Goal: Communication & Community: Participate in discussion

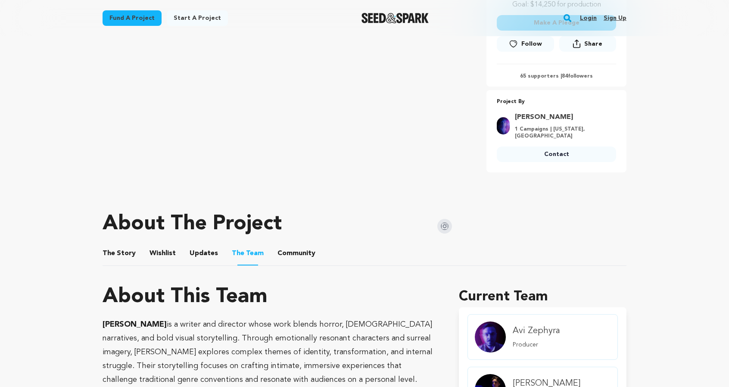
scroll to position [402, 0]
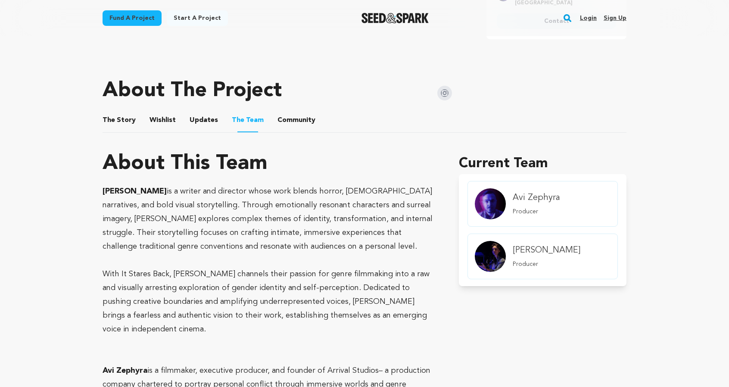
click at [296, 124] on button "Community" at bounding box center [296, 122] width 21 height 21
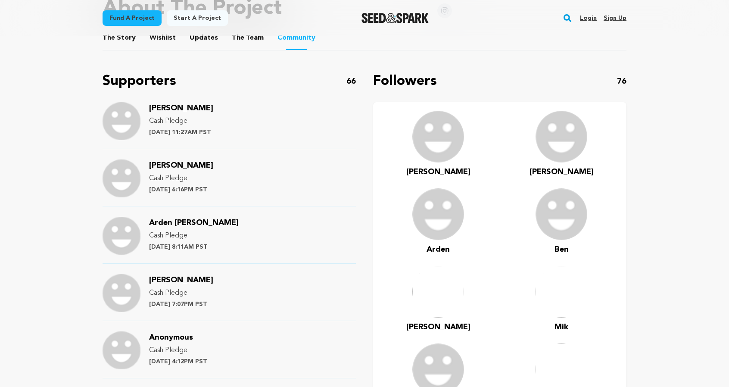
scroll to position [488, 0]
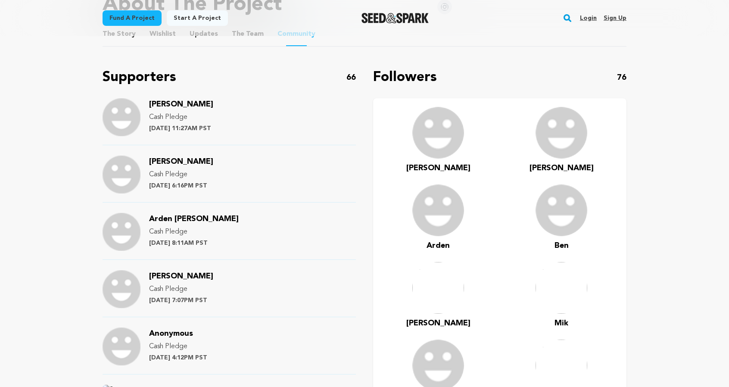
click at [440, 248] on span "Arden" at bounding box center [438, 246] width 23 height 8
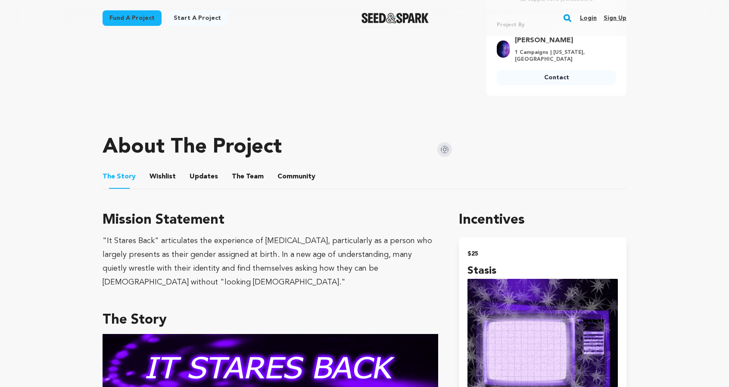
scroll to position [388, 0]
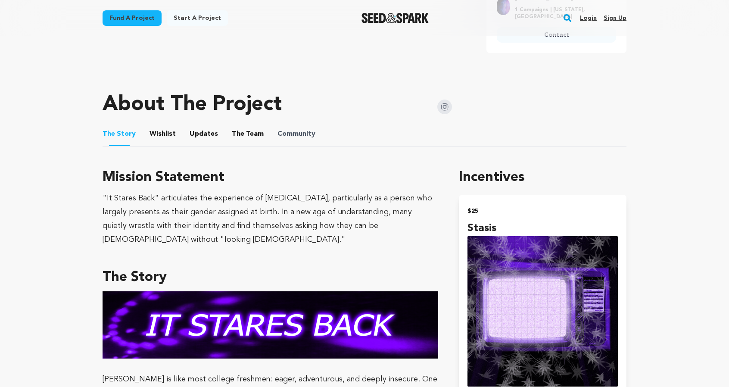
click at [306, 135] on span "Community" at bounding box center [297, 134] width 38 height 10
click at [307, 135] on span "Community" at bounding box center [297, 134] width 38 height 10
click at [286, 134] on button "Community" at bounding box center [296, 135] width 21 height 21
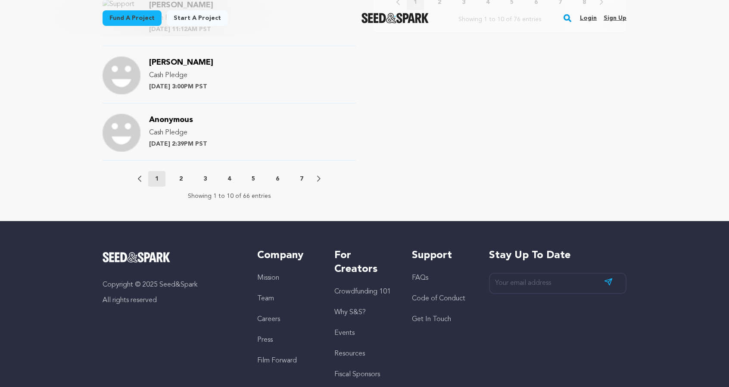
scroll to position [991, 0]
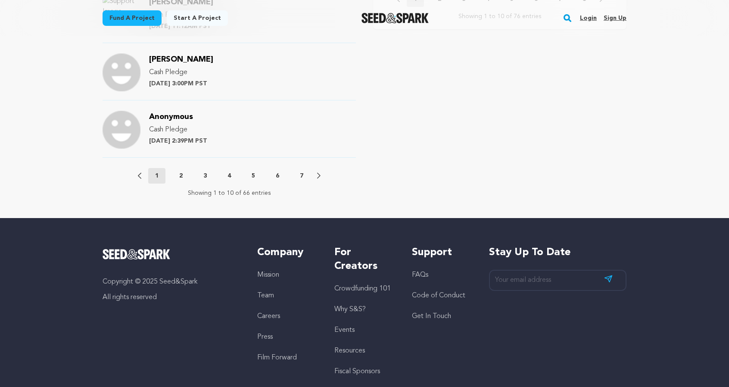
click at [182, 176] on p "2" at bounding box center [180, 176] width 3 height 9
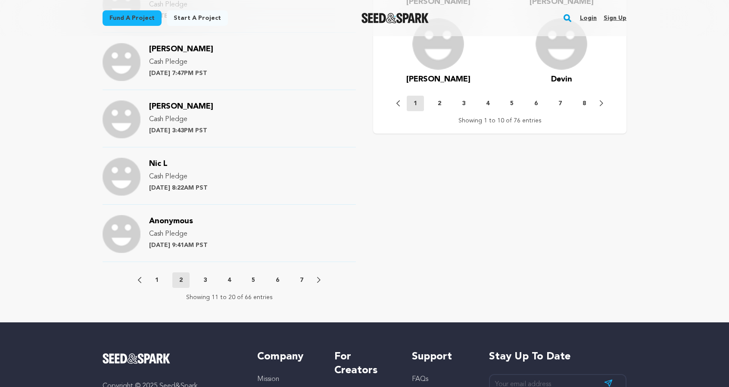
scroll to position [905, 0]
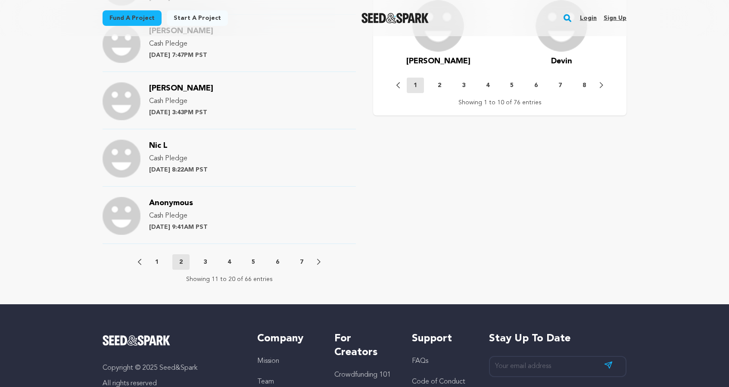
click at [206, 258] on p "3" at bounding box center [204, 262] width 3 height 9
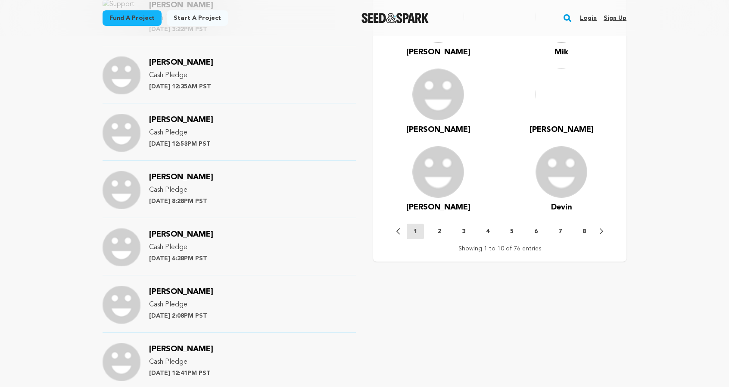
scroll to position [948, 0]
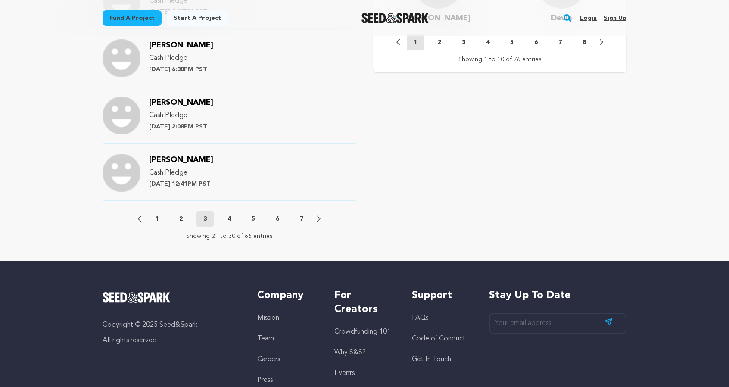
click at [229, 221] on div "Previous 1 2 3 4 5 6 7 Next" at bounding box center [229, 219] width 183 height 16
click at [227, 218] on button "4" at bounding box center [229, 219] width 17 height 9
click at [256, 217] on button "5" at bounding box center [253, 219] width 17 height 9
click at [277, 215] on p "6" at bounding box center [277, 219] width 3 height 9
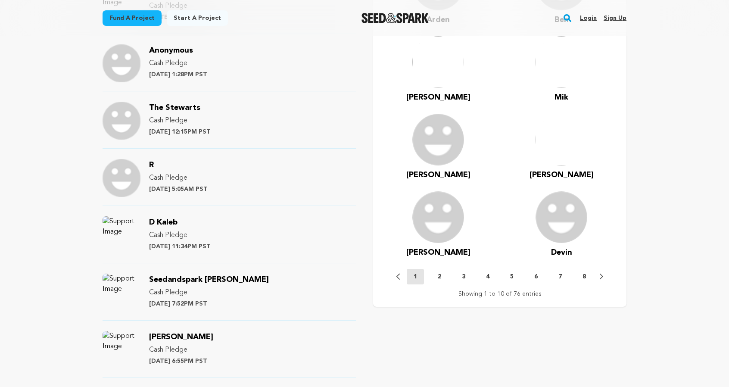
scroll to position [819, 0]
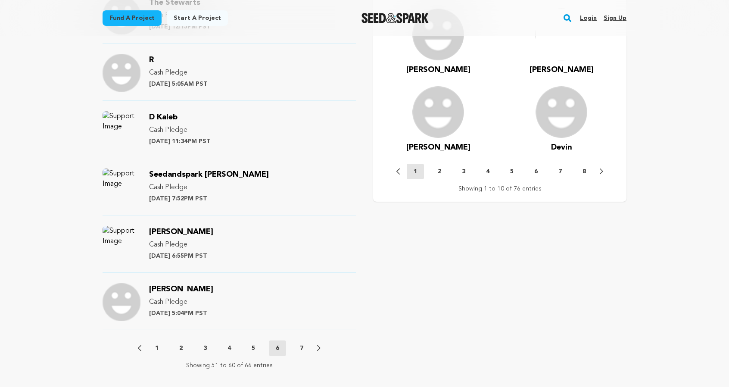
click at [303, 347] on p "7" at bounding box center [301, 348] width 3 height 9
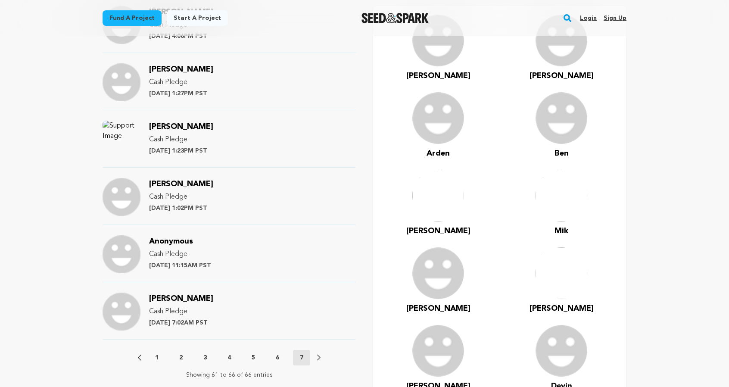
scroll to position [603, 0]
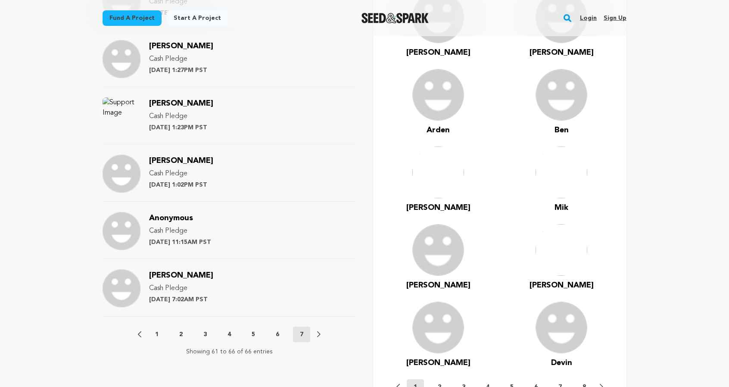
click at [155, 334] on p "1" at bounding box center [156, 334] width 3 height 9
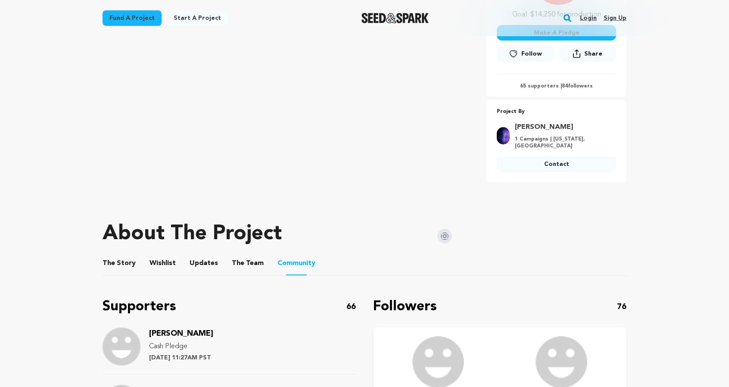
scroll to position [474, 0]
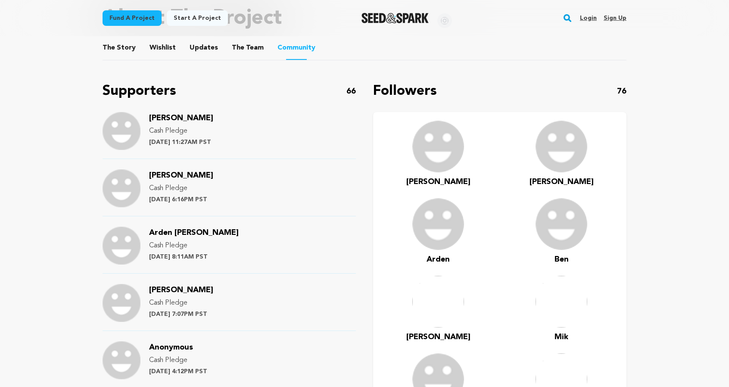
click at [127, 43] on button "The Story" at bounding box center [119, 49] width 21 height 21
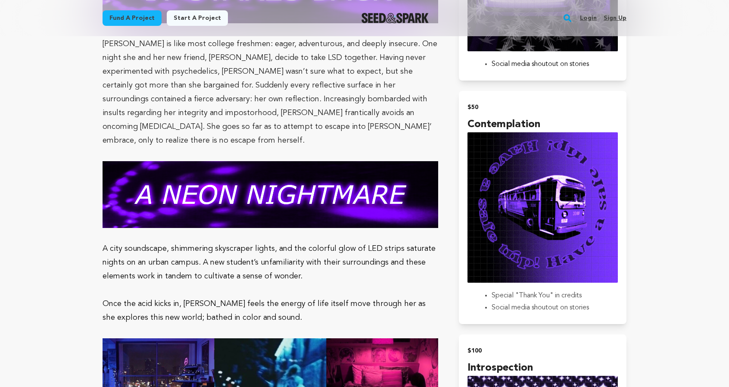
scroll to position [733, 0]
